Goal: Entertainment & Leisure: Consume media (video, audio)

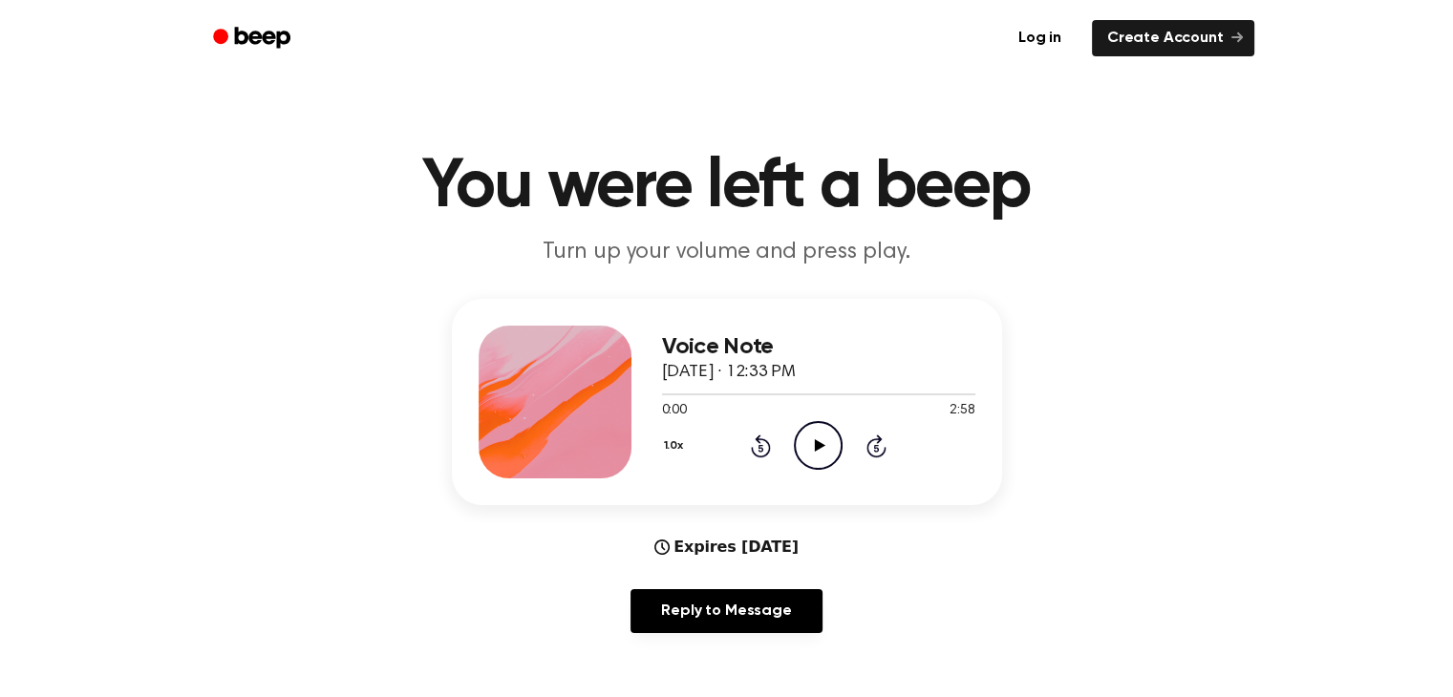
click at [813, 448] on icon "Play Audio" at bounding box center [818, 445] width 49 height 49
click at [818, 459] on icon "Pause Audio" at bounding box center [818, 445] width 49 height 49
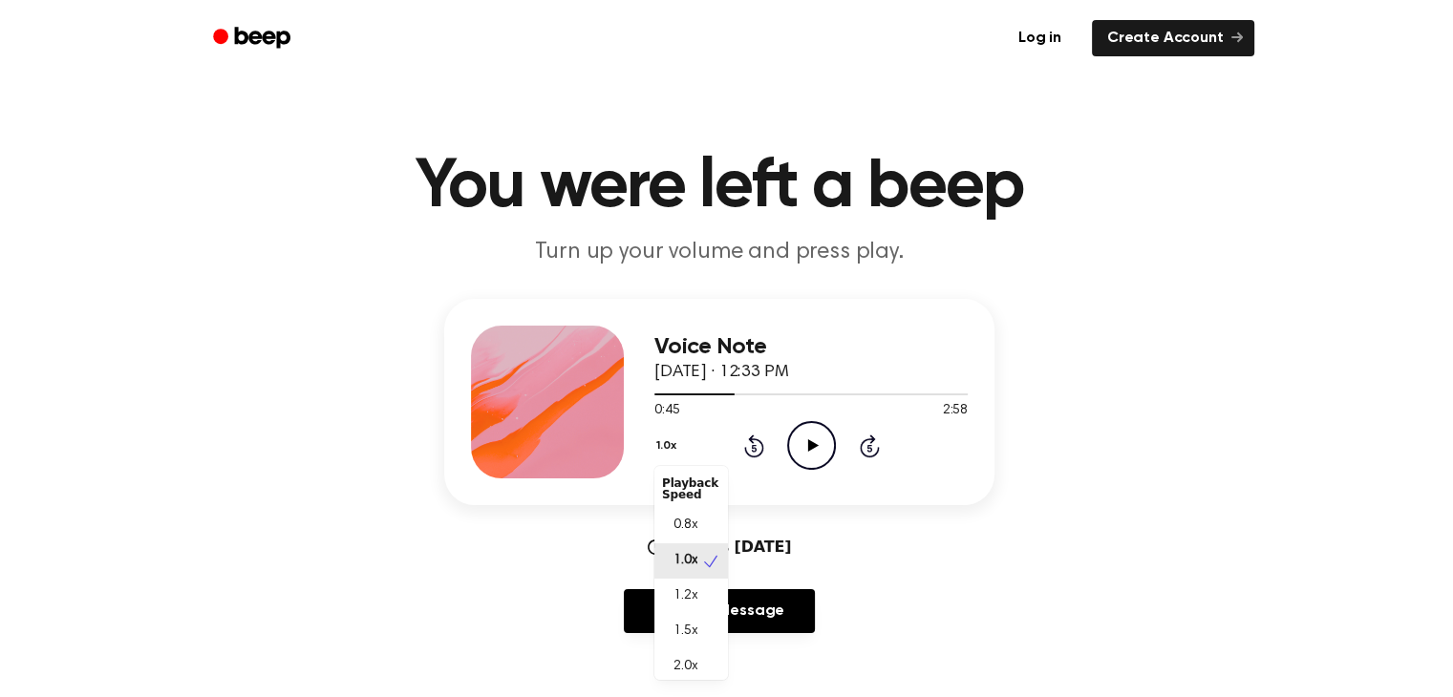
click at [665, 440] on button "1.0x" at bounding box center [668, 446] width 29 height 32
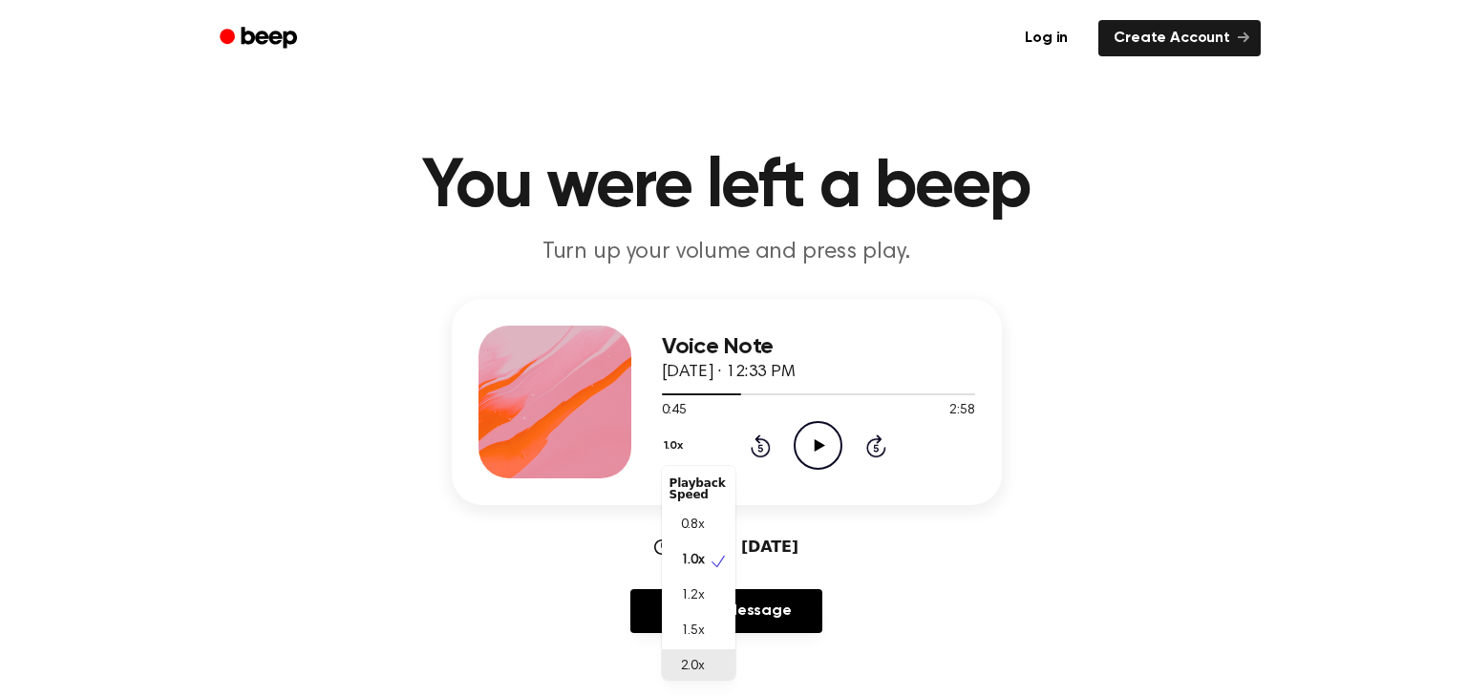
click at [706, 664] on div "2.0x" at bounding box center [699, 667] width 74 height 35
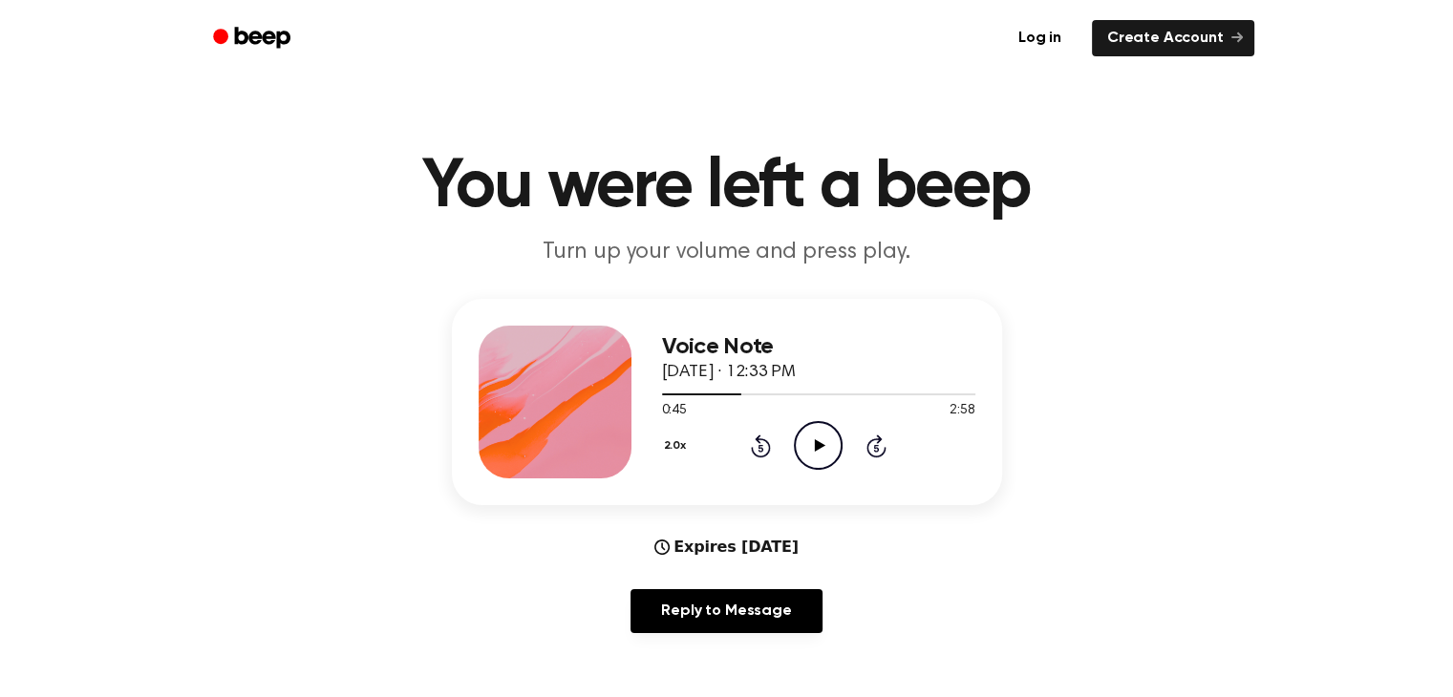
click at [822, 440] on icon "Play Audio" at bounding box center [818, 445] width 49 height 49
click at [825, 444] on icon "Pause Audio" at bounding box center [818, 445] width 49 height 49
click at [805, 442] on icon "Play Audio" at bounding box center [818, 445] width 49 height 49
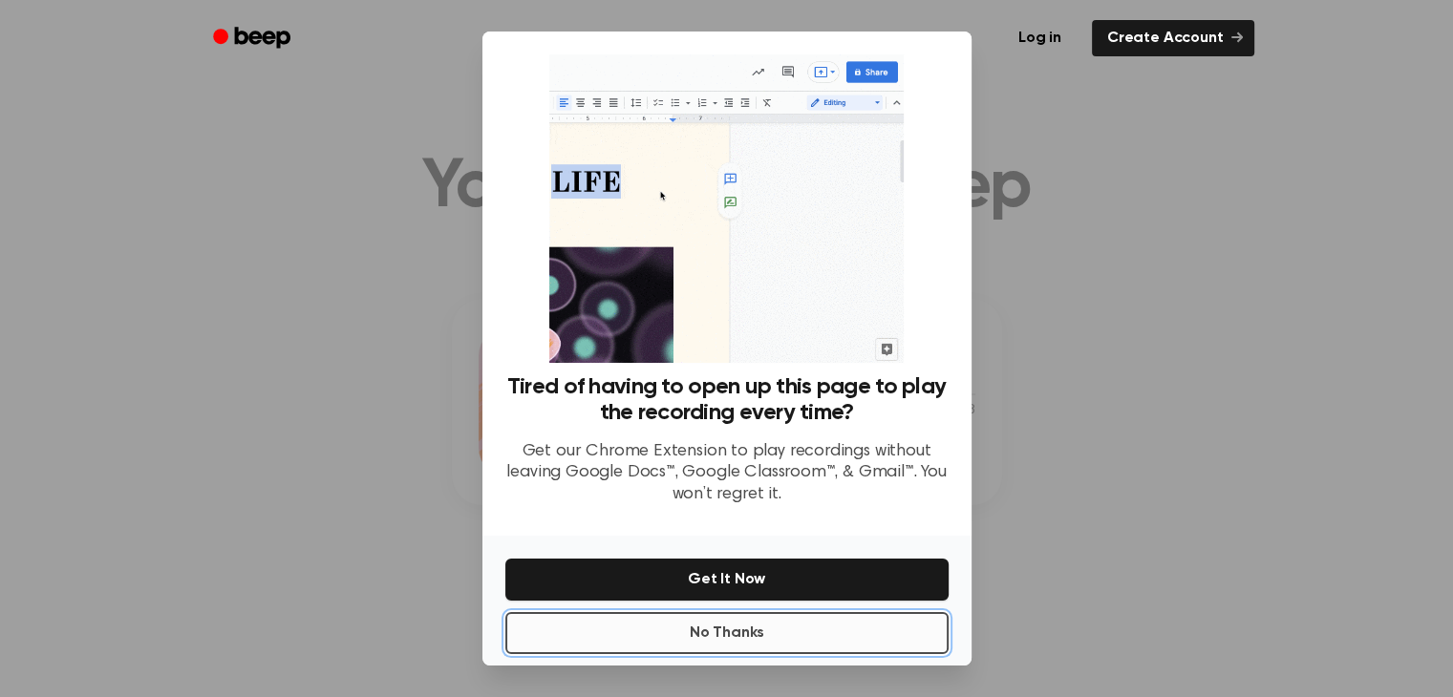
click at [726, 640] on button "No Thanks" at bounding box center [726, 633] width 443 height 42
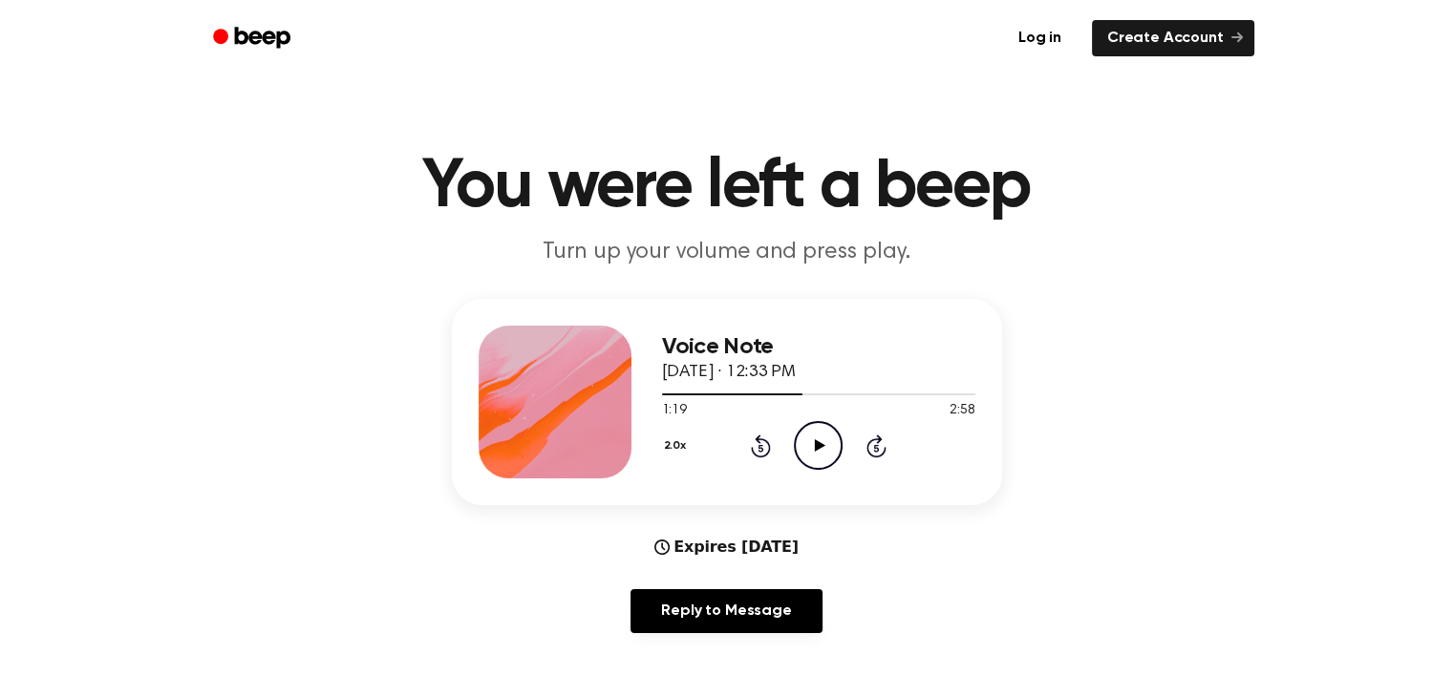
click at [824, 422] on circle at bounding box center [818, 445] width 47 height 47
click at [811, 443] on icon "Pause Audio" at bounding box center [818, 445] width 49 height 49
